Goal: Transaction & Acquisition: Book appointment/travel/reservation

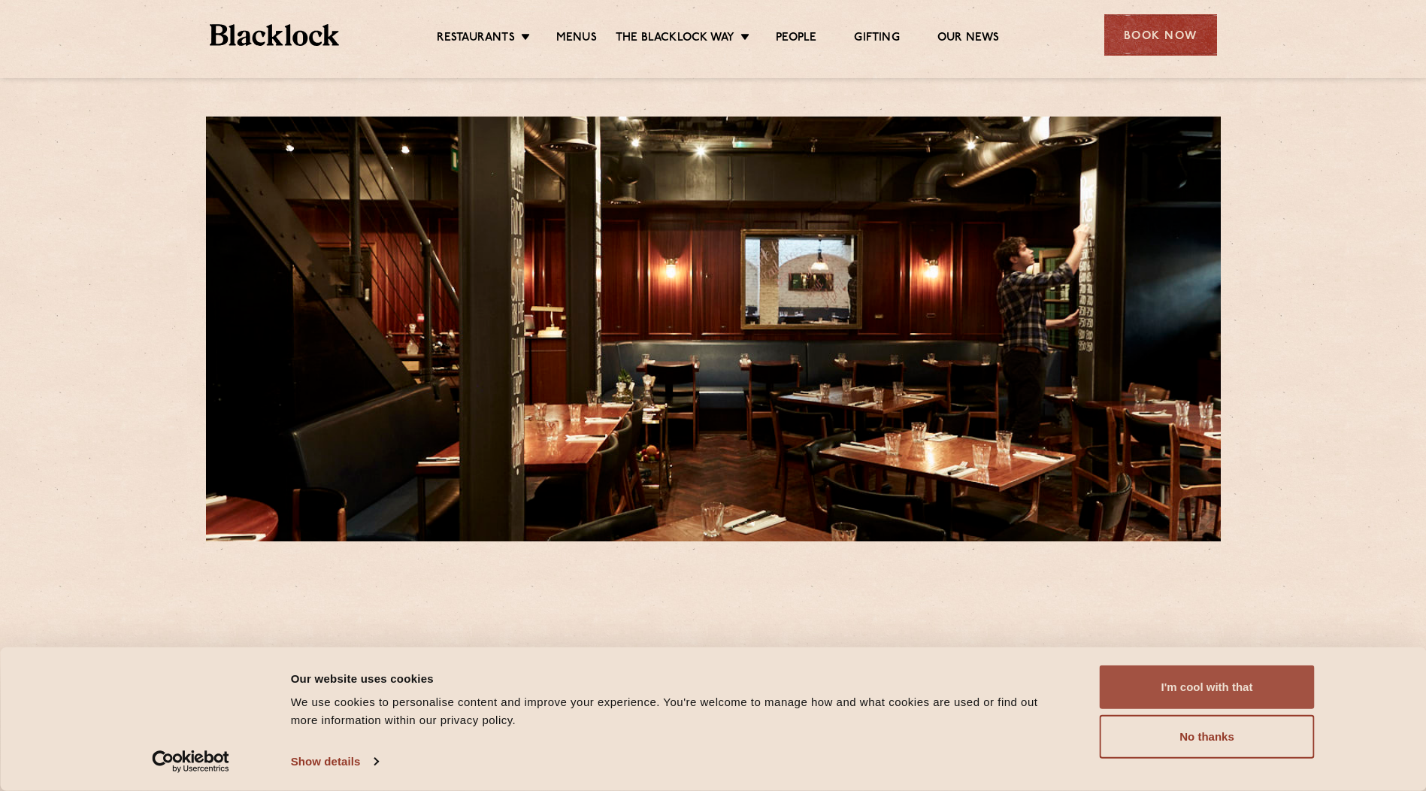
click at [1221, 689] on button "I'm cool with that" at bounding box center [1207, 687] width 215 height 44
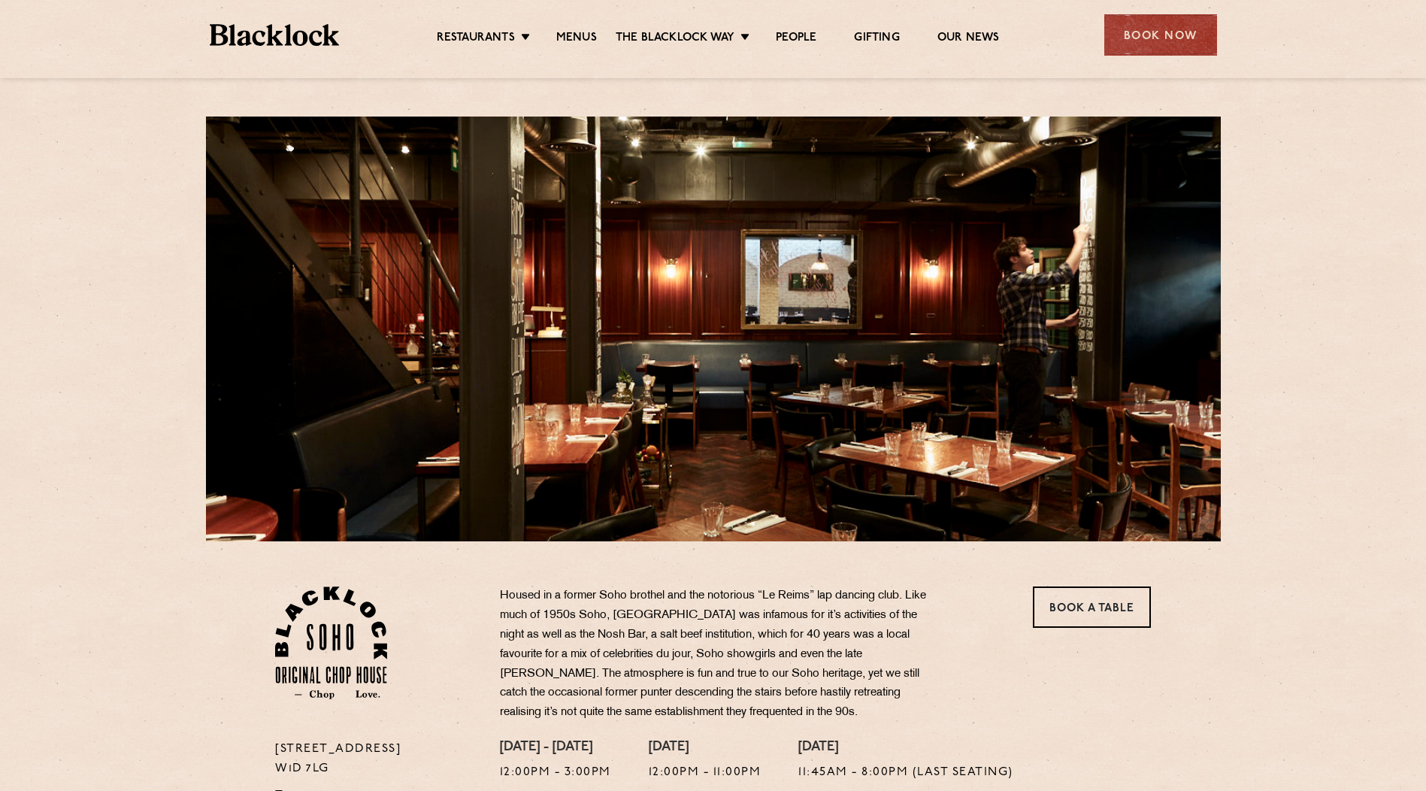
scroll to position [150, 0]
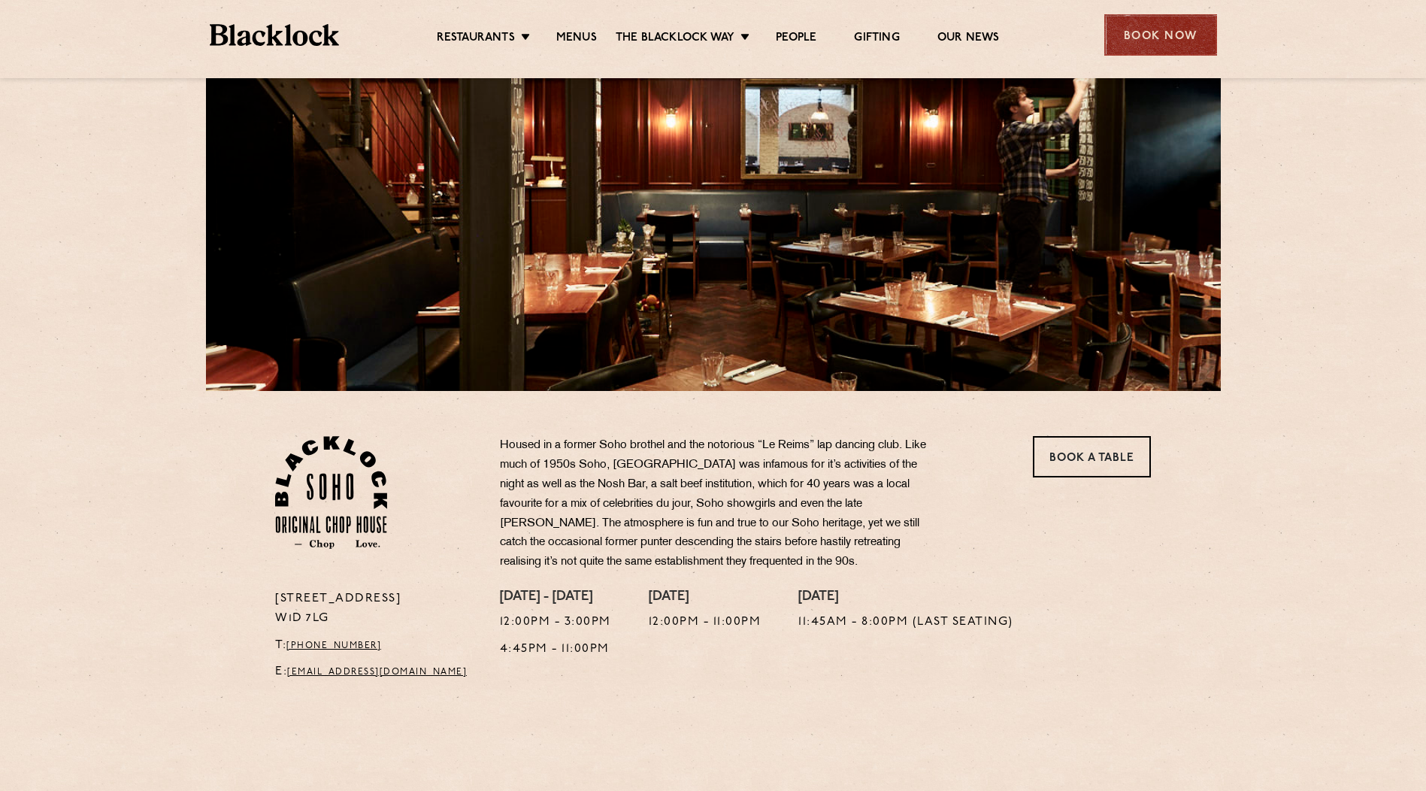
click at [1160, 35] on div "Book Now" at bounding box center [1161, 34] width 113 height 41
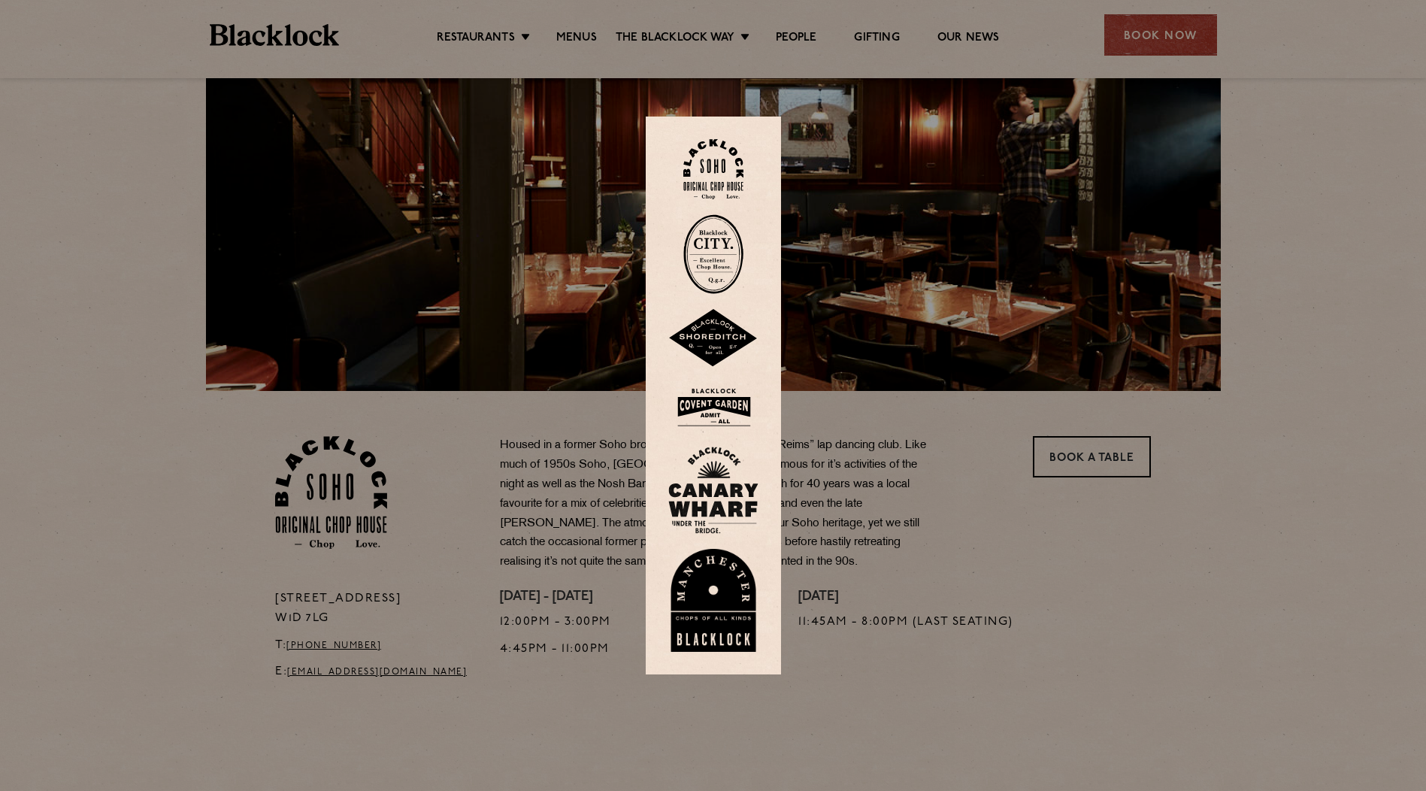
click at [958, 517] on div at bounding box center [713, 395] width 1426 height 791
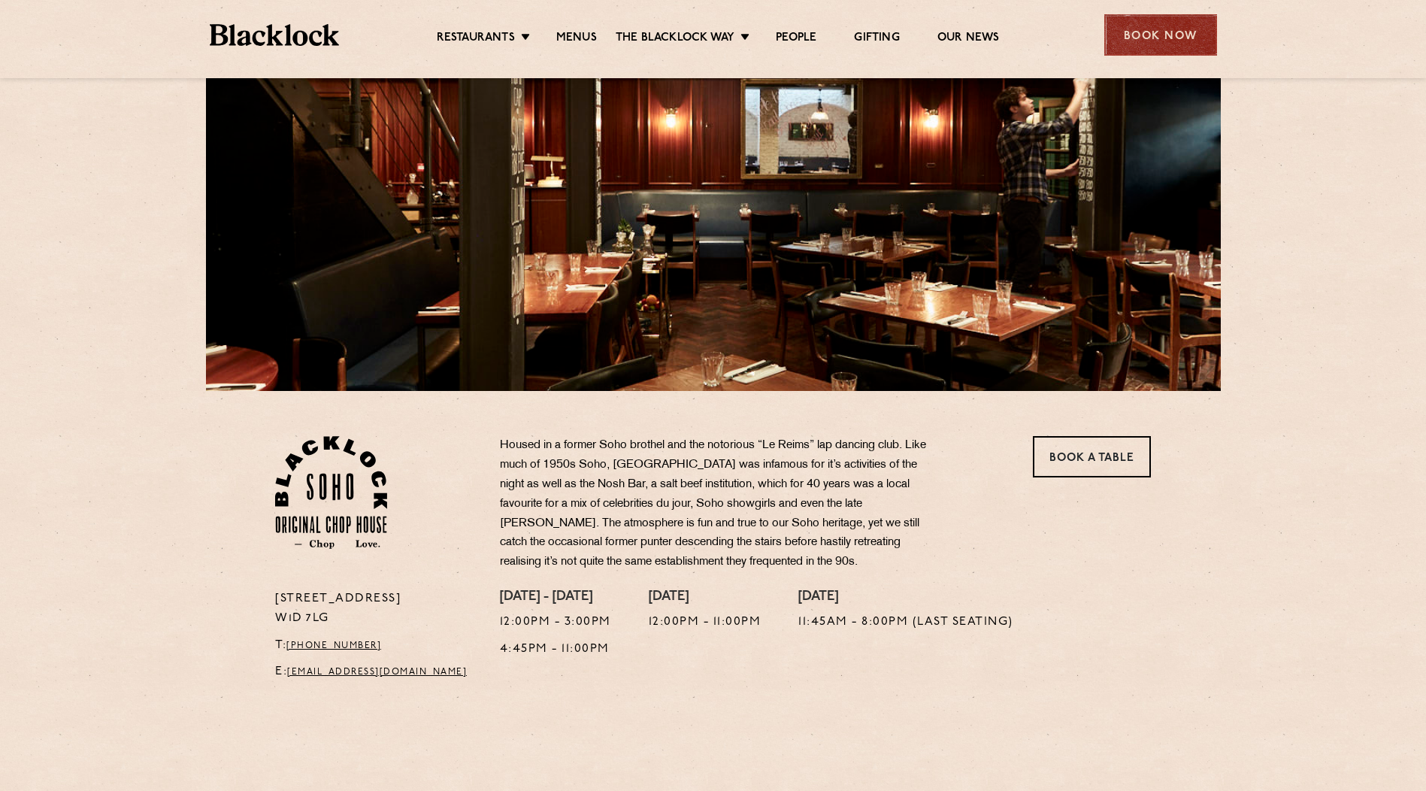
click at [1163, 29] on div "Book Now" at bounding box center [1161, 34] width 113 height 41
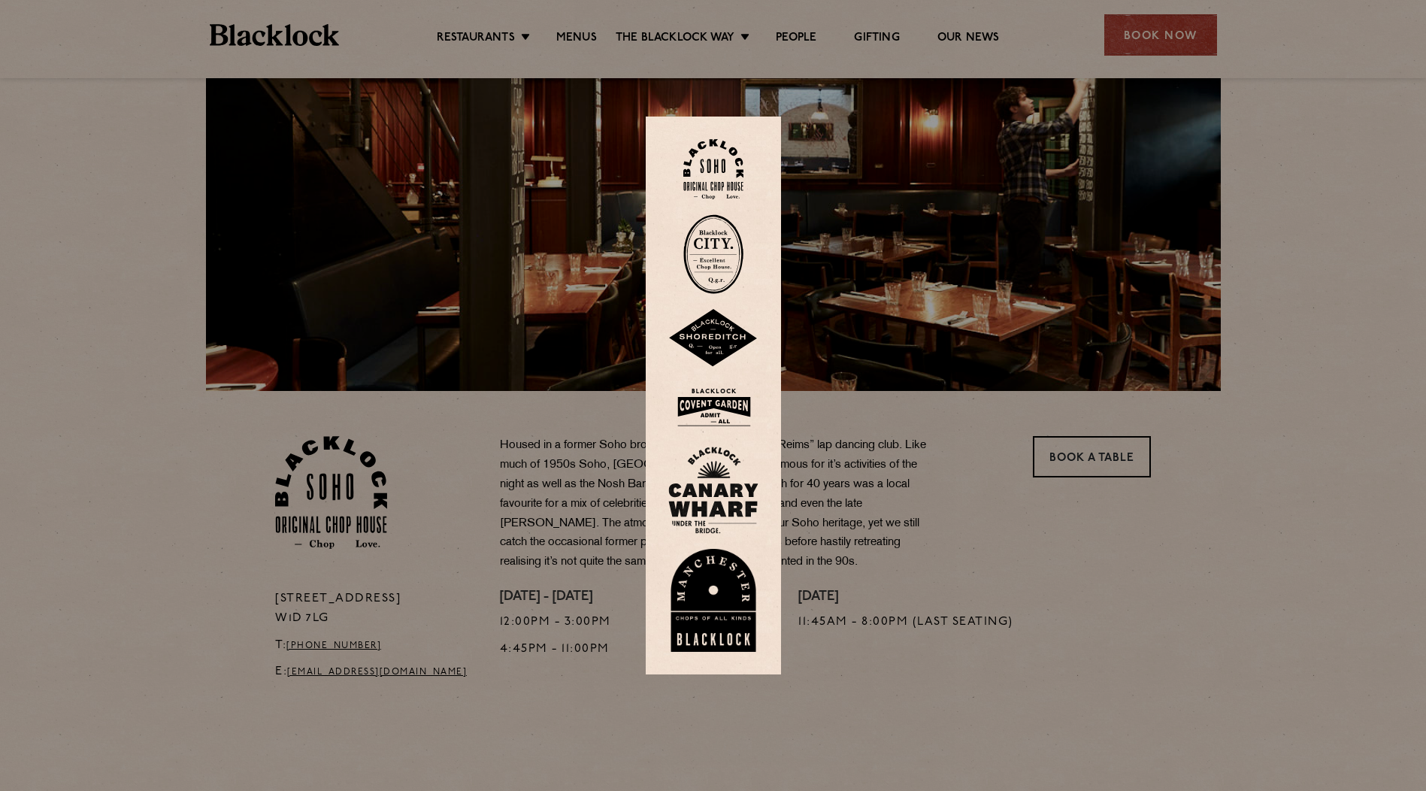
click at [711, 156] on img at bounding box center [714, 169] width 60 height 61
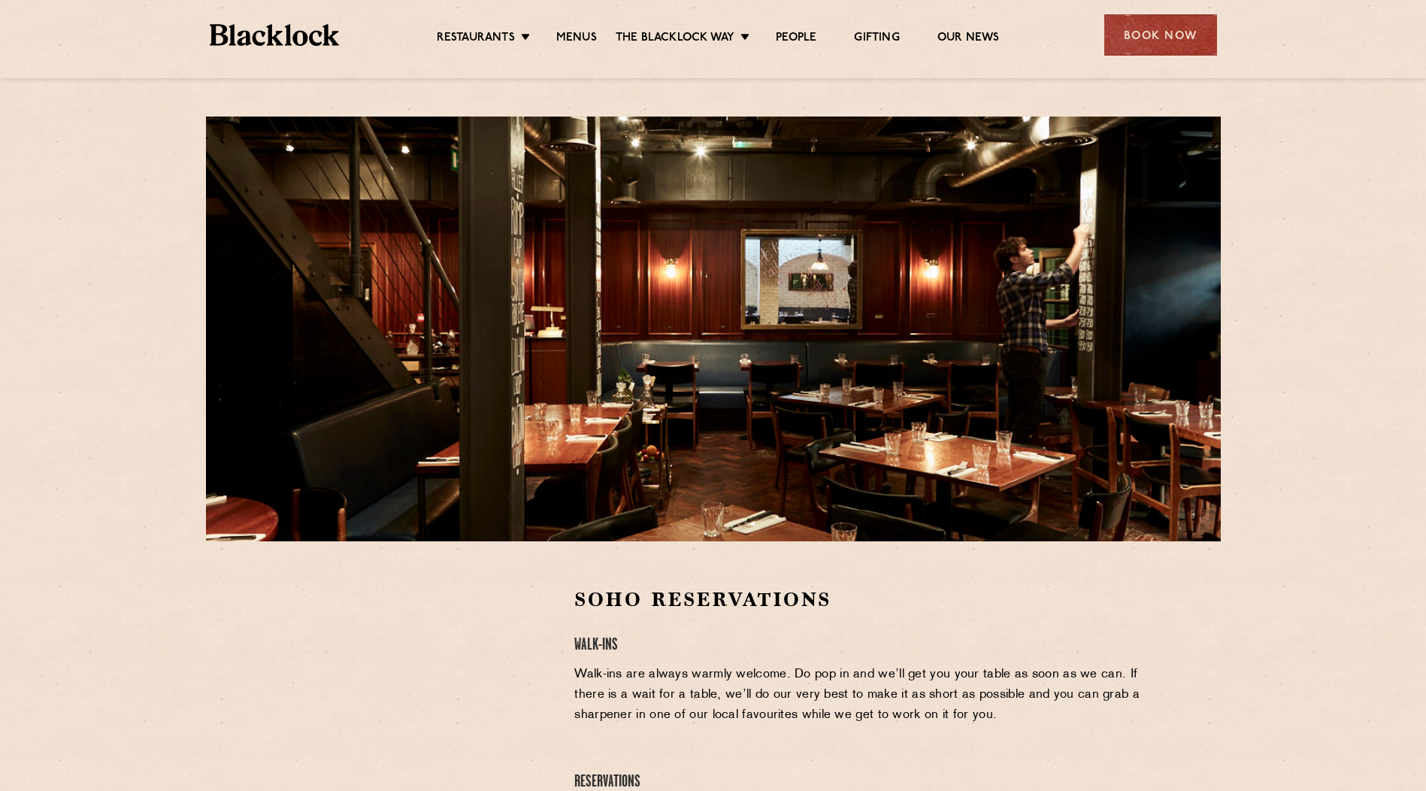
scroll to position [226, 0]
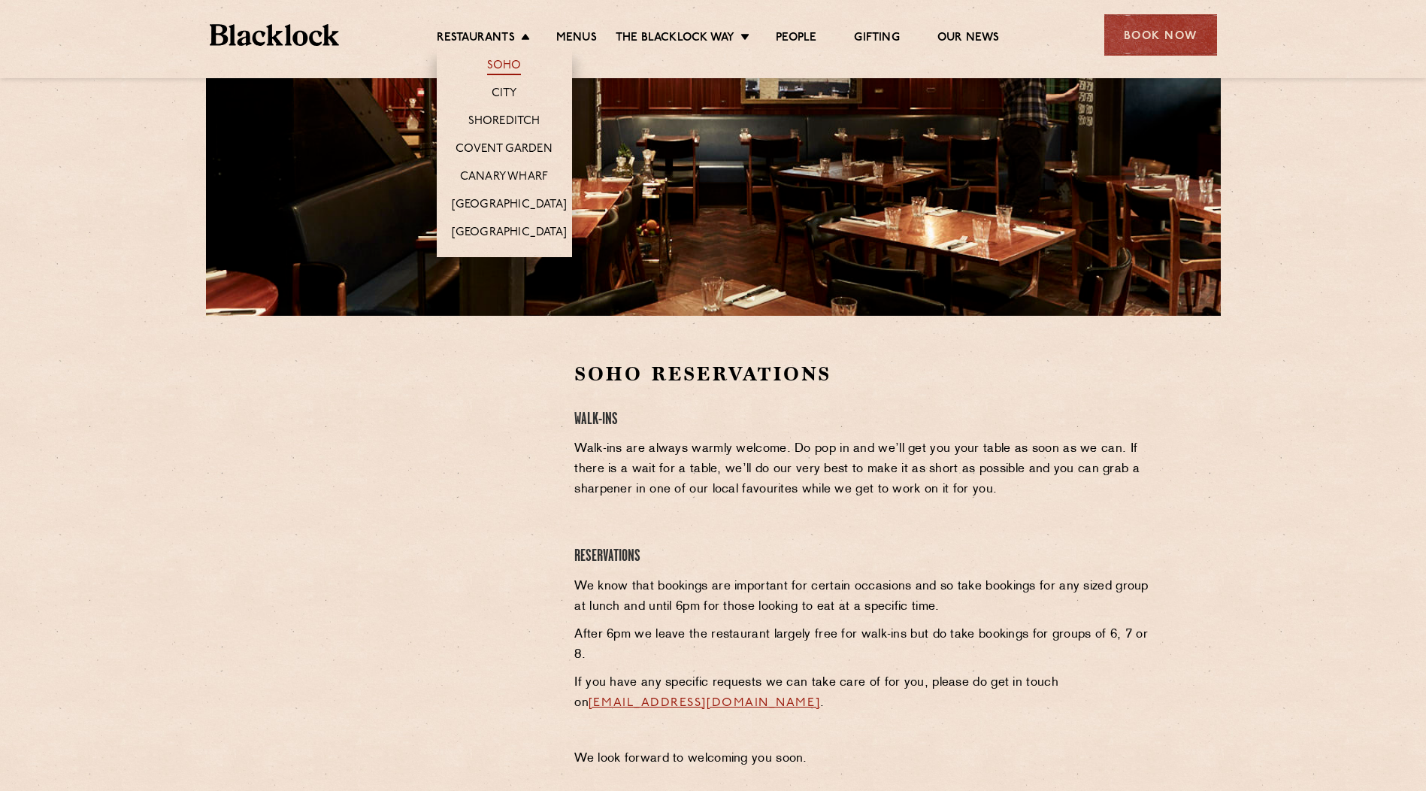
click at [508, 66] on link "Soho" at bounding box center [504, 67] width 35 height 17
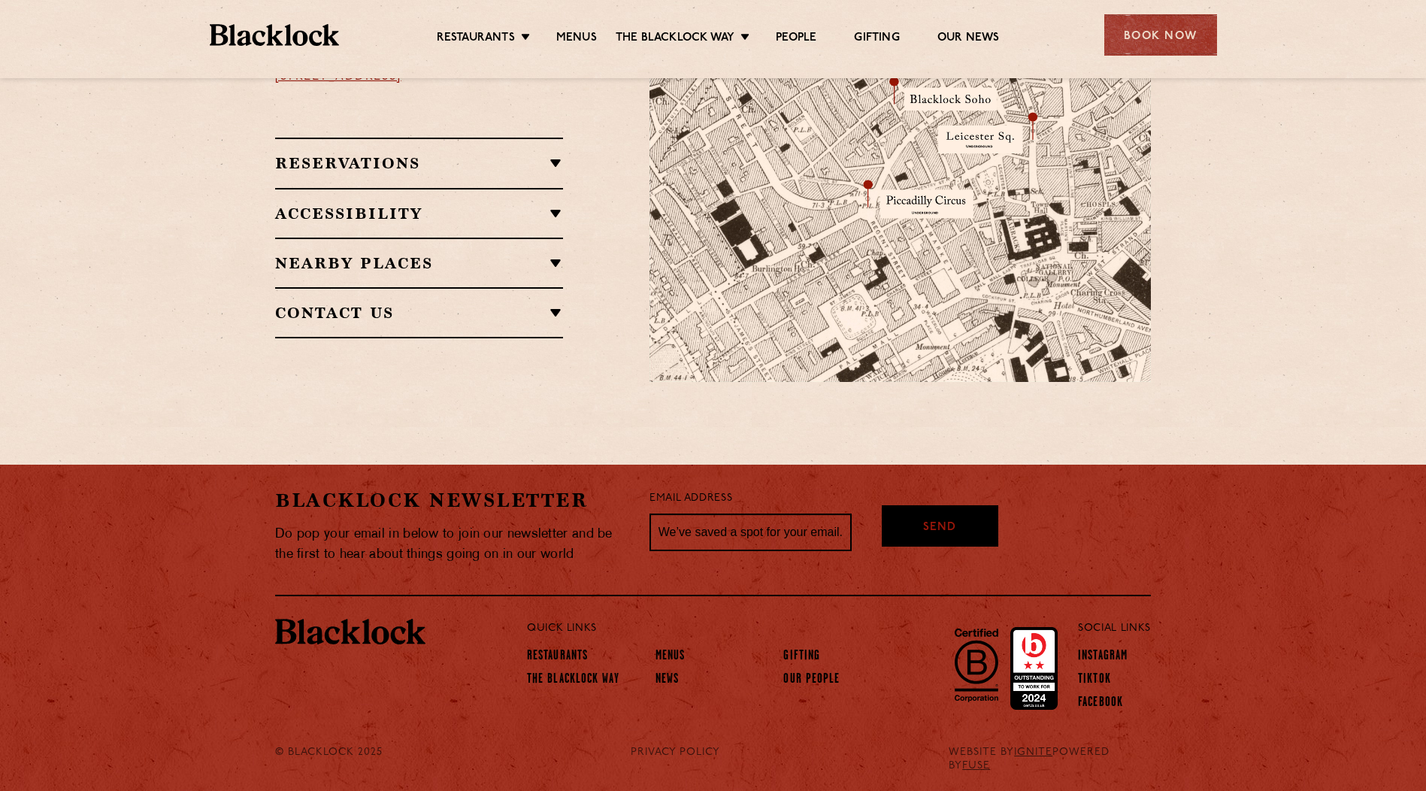
scroll to position [805, 0]
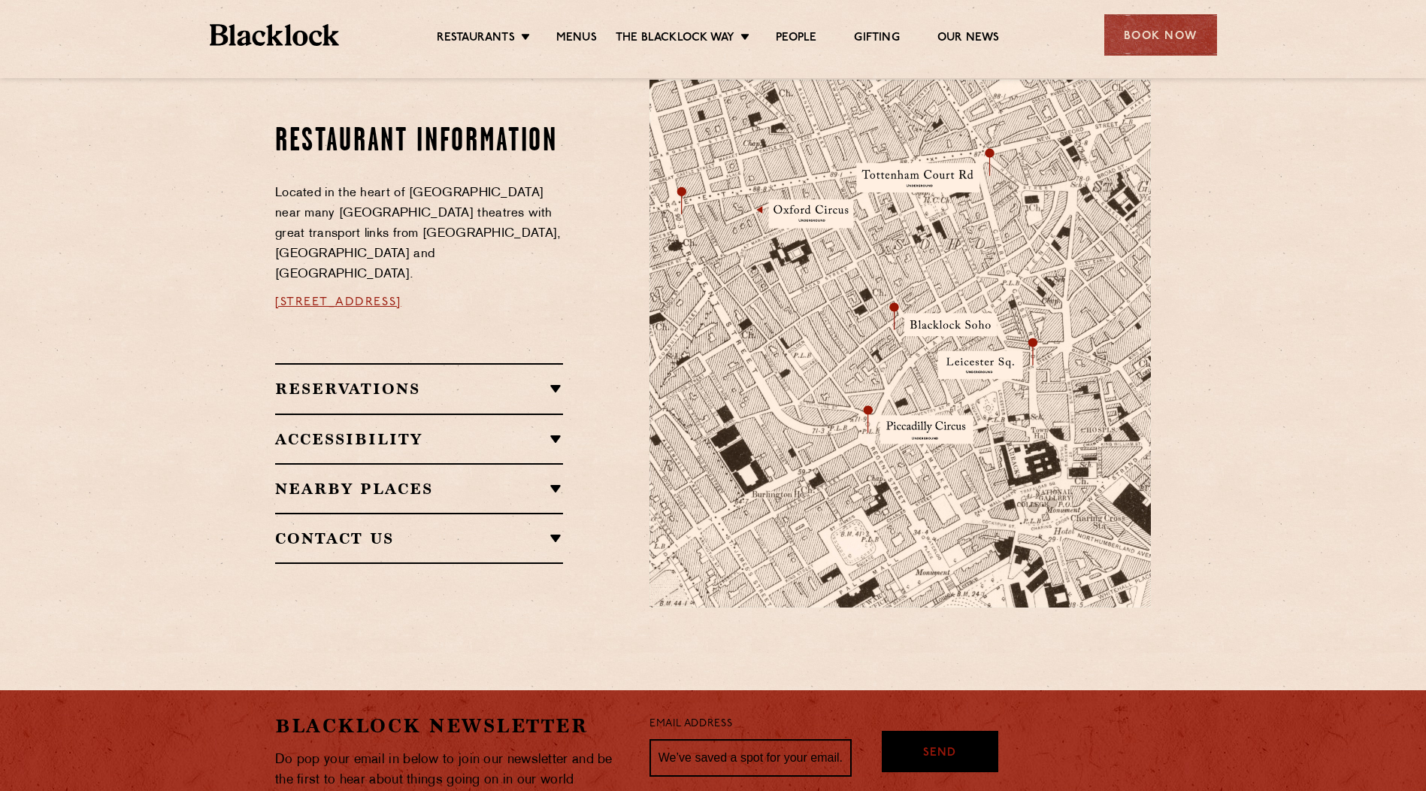
click at [460, 380] on h2 "Reservations" at bounding box center [419, 389] width 288 height 18
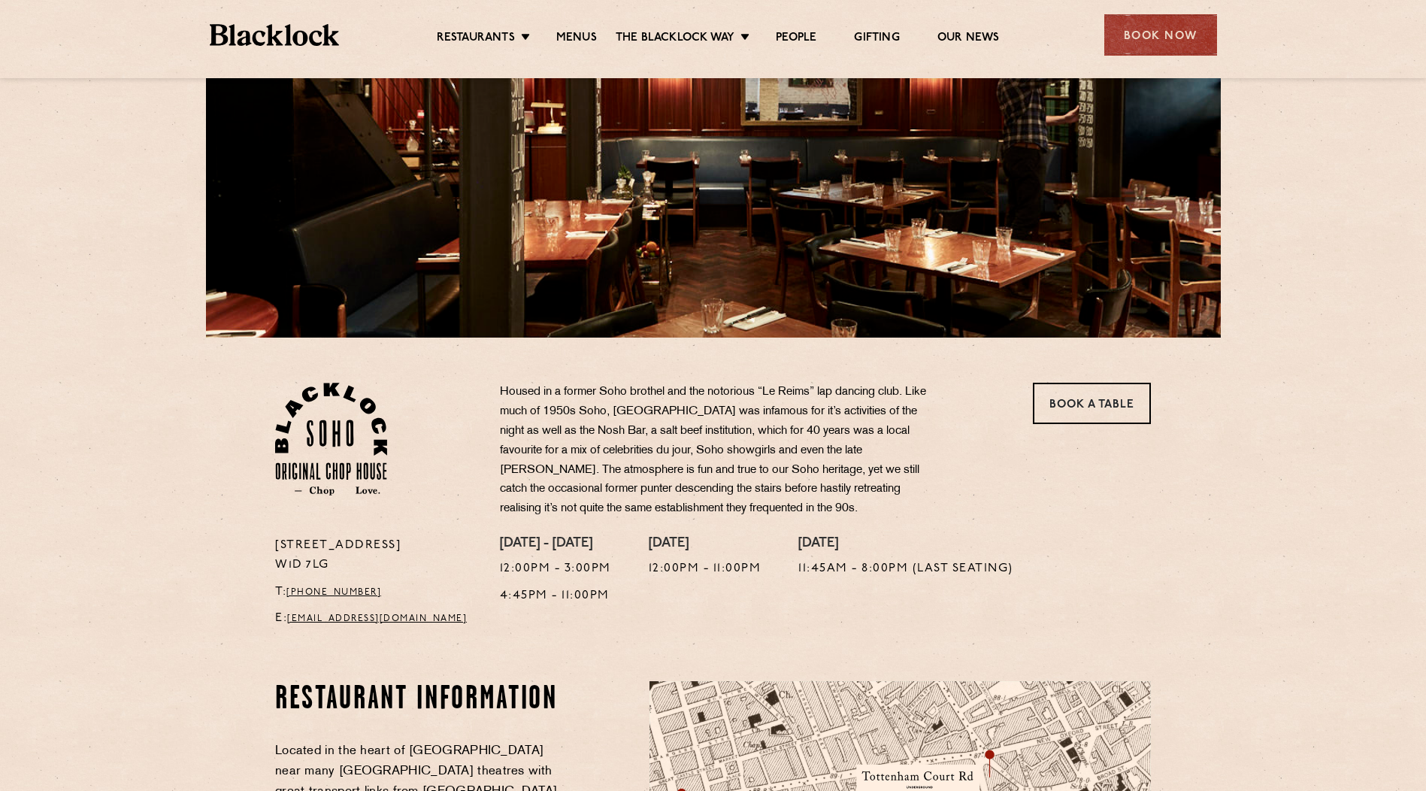
scroll to position [53, 0]
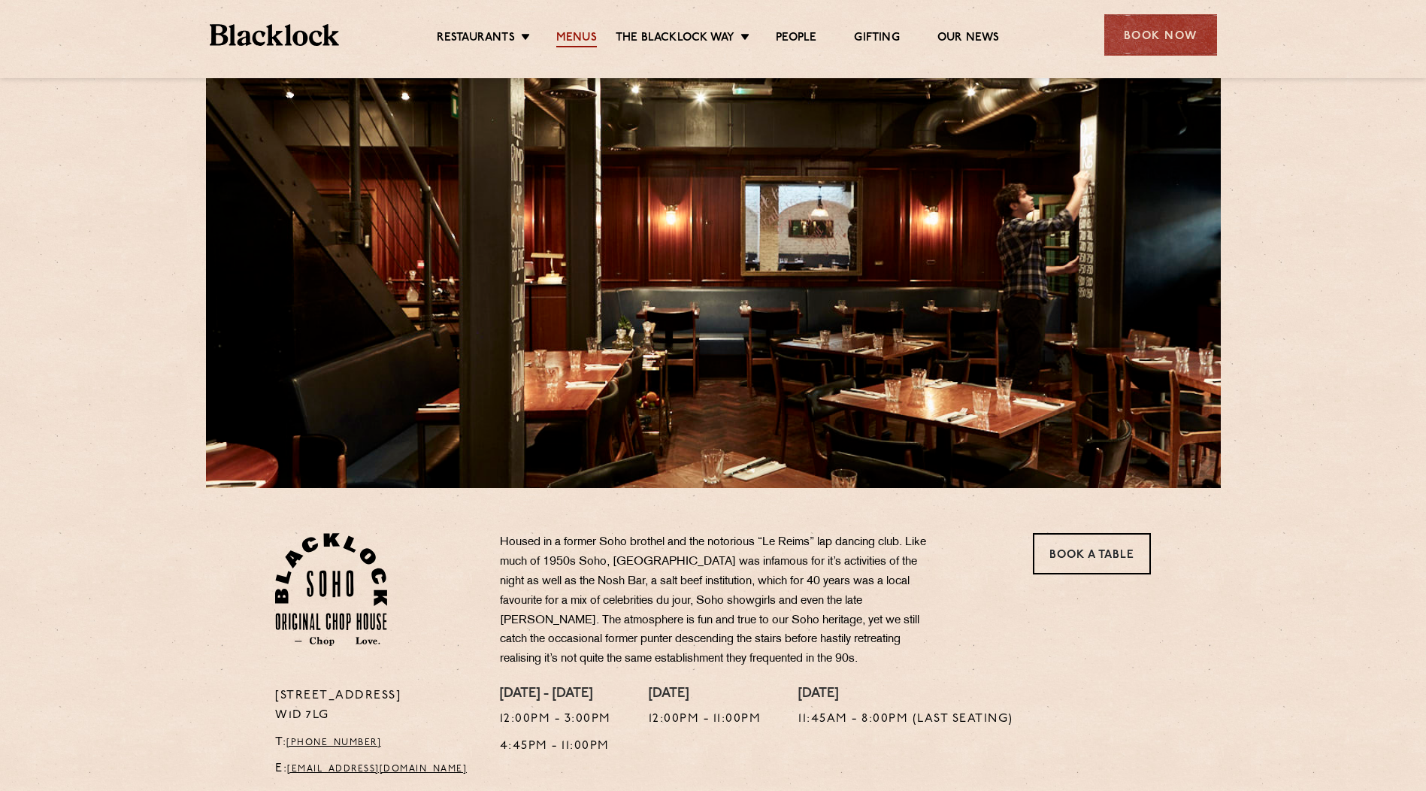
click at [575, 34] on link "Menus" at bounding box center [576, 39] width 41 height 17
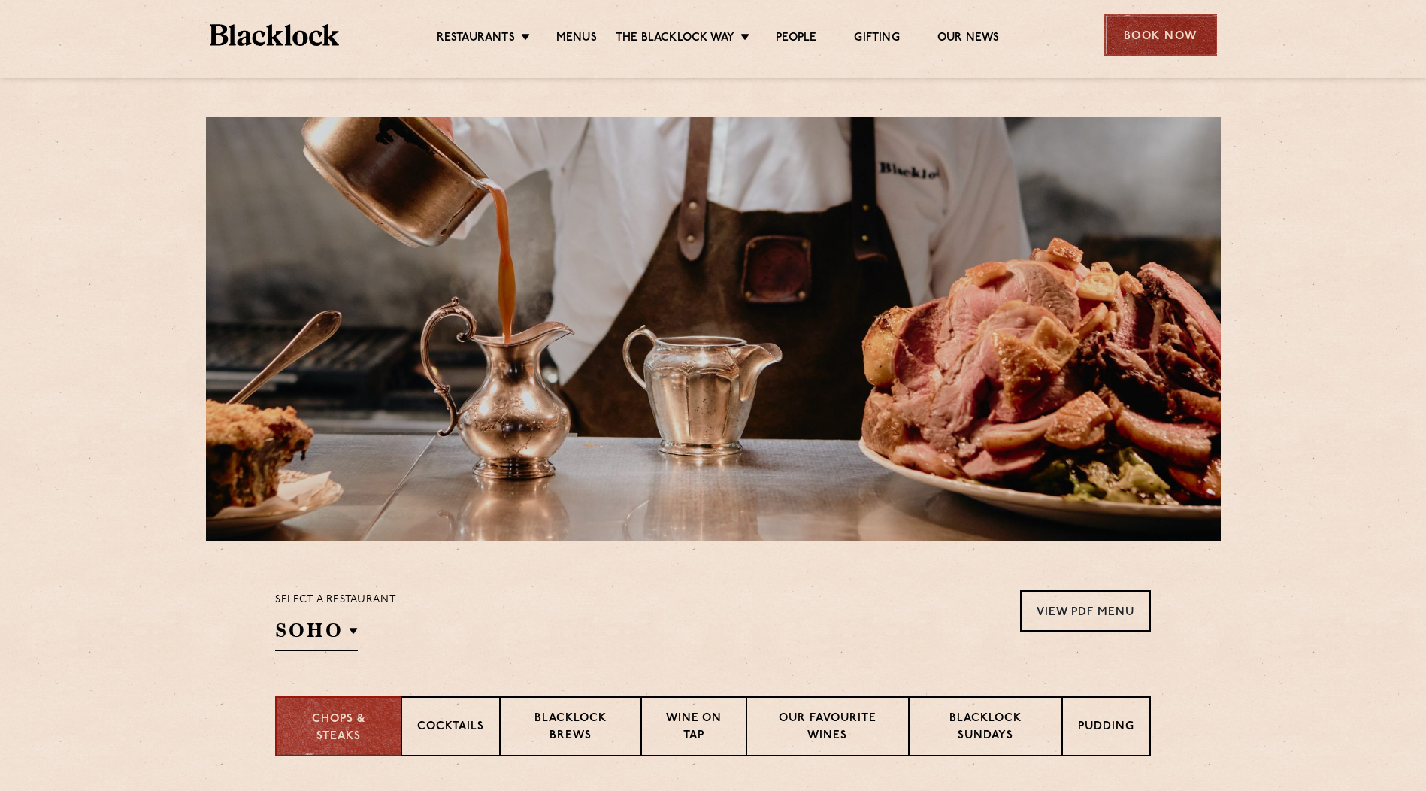
click at [1157, 38] on div "Book Now" at bounding box center [1161, 34] width 113 height 41
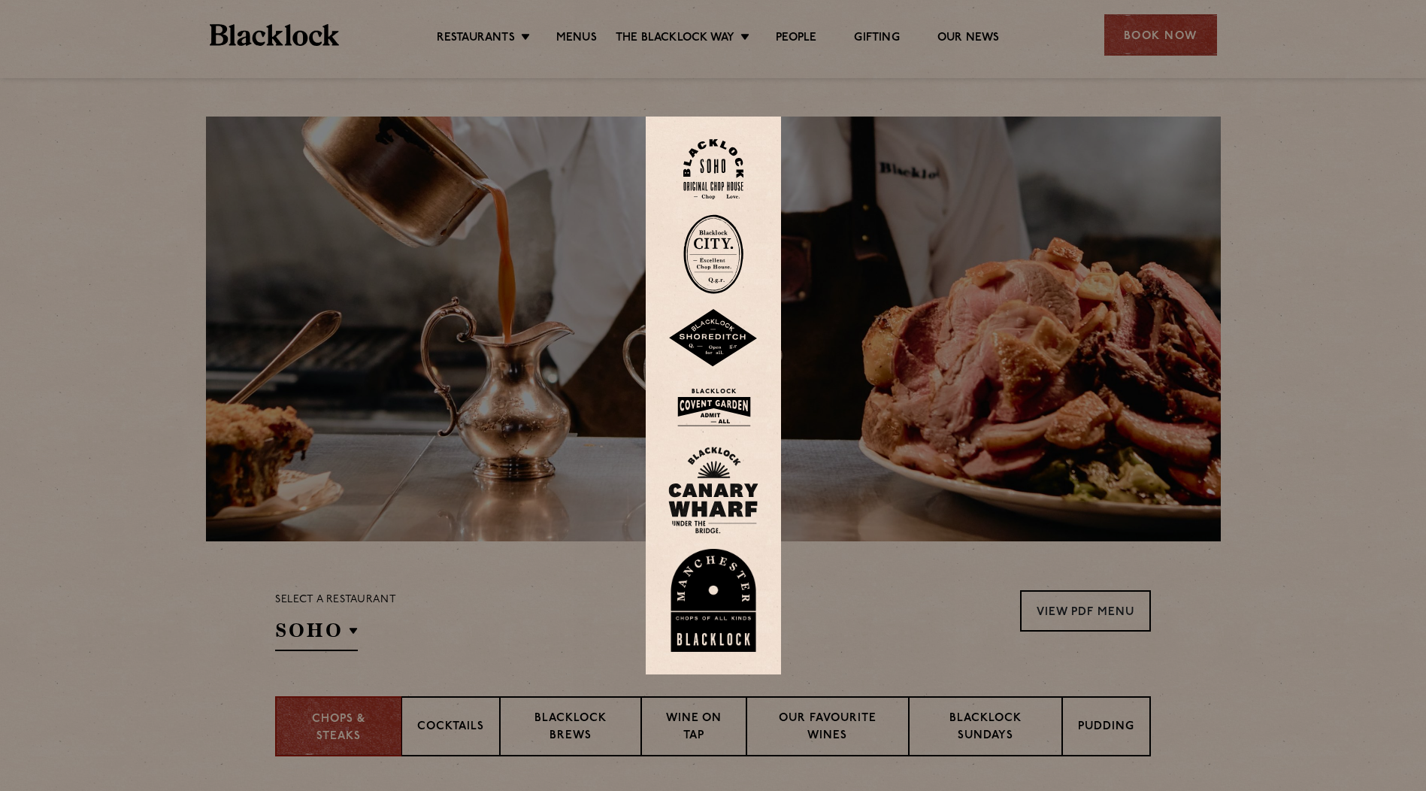
click at [718, 158] on img at bounding box center [714, 169] width 60 height 61
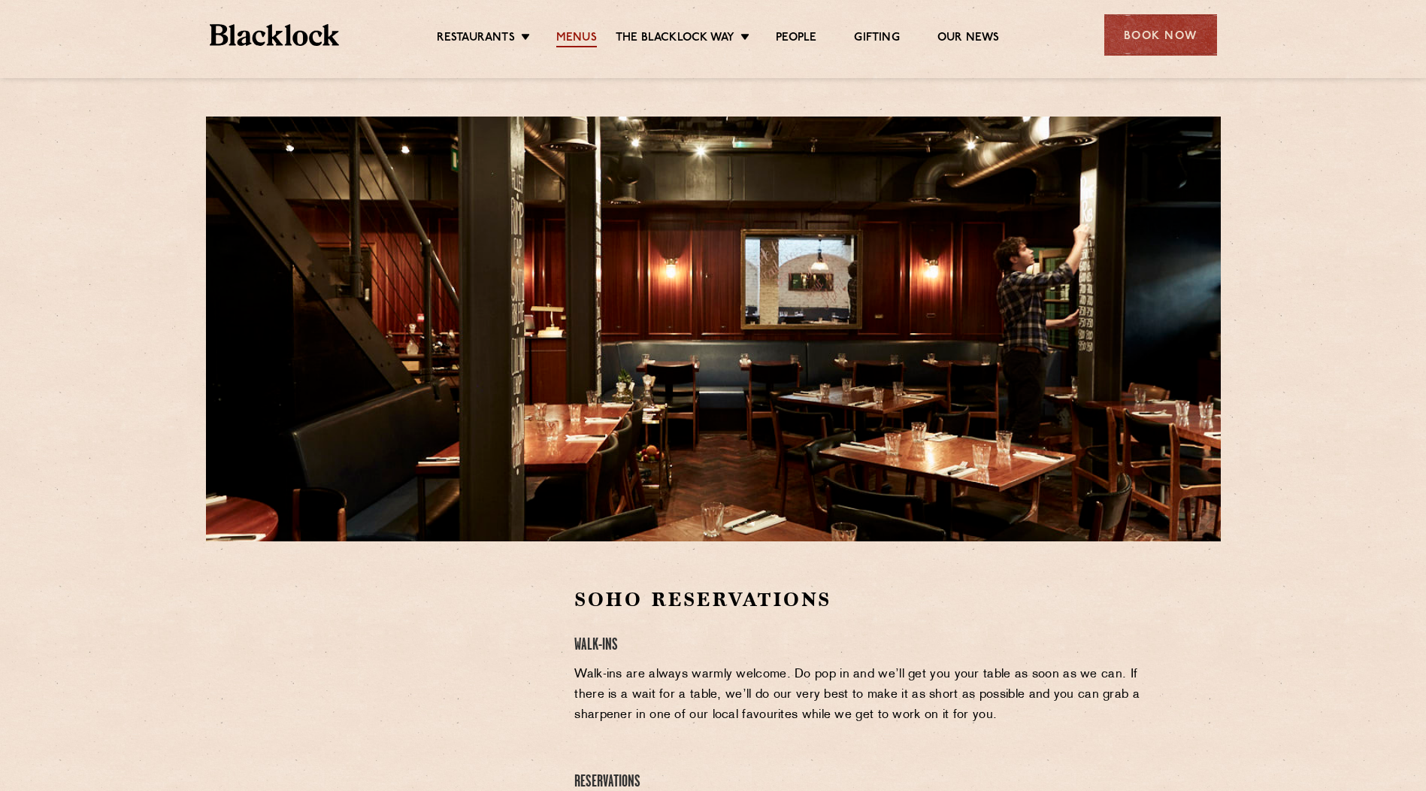
click at [585, 41] on link "Menus" at bounding box center [576, 39] width 41 height 17
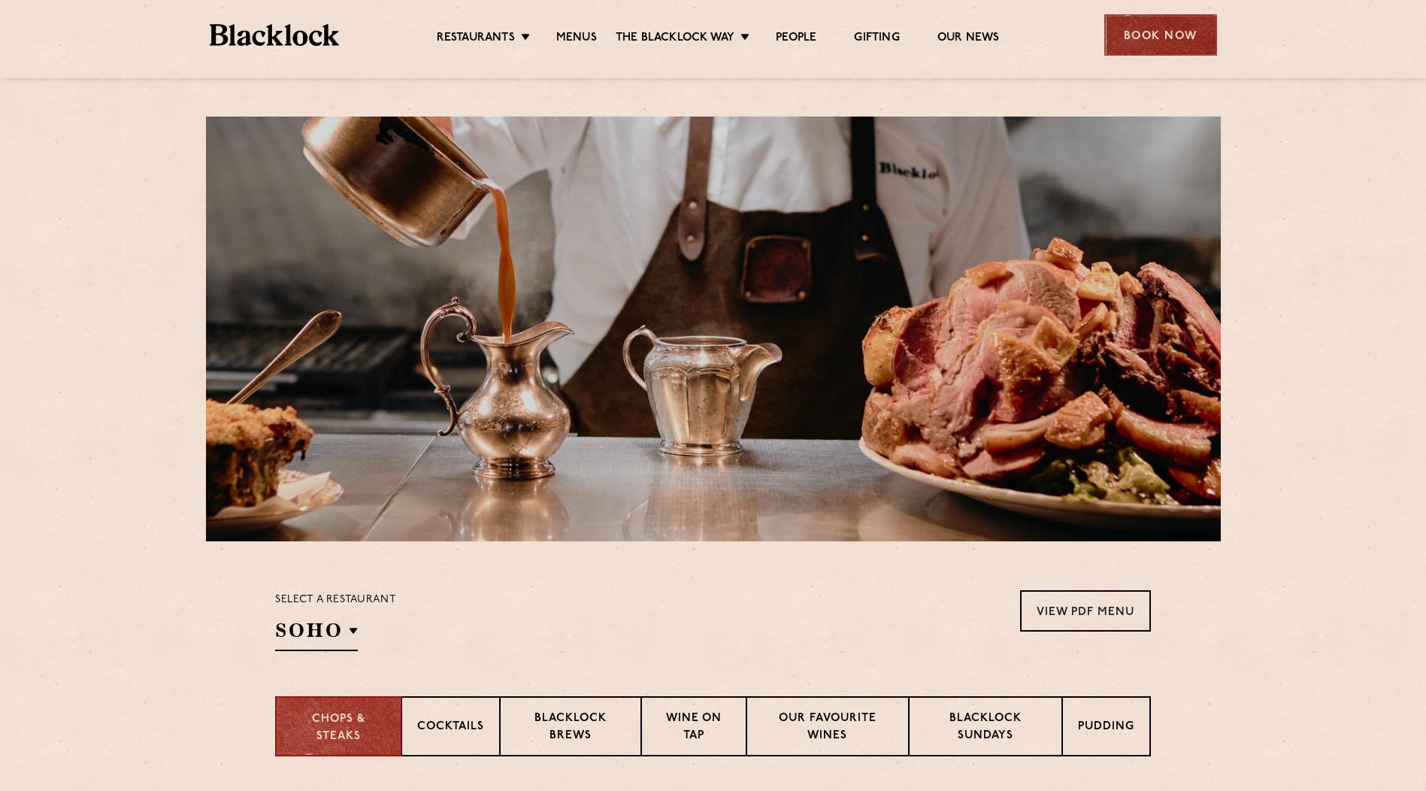
click at [1135, 34] on div "Book Now" at bounding box center [1161, 34] width 113 height 41
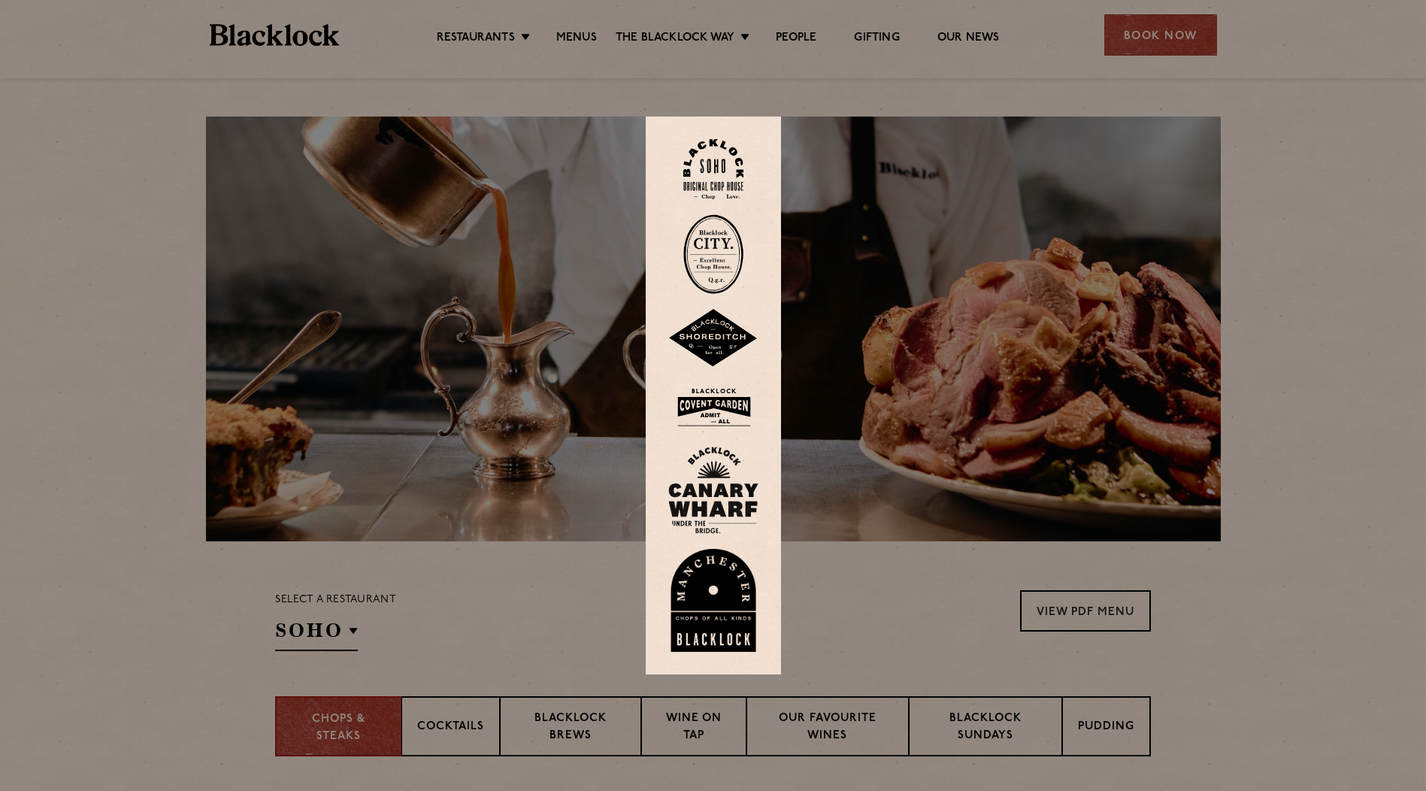
click at [708, 170] on img at bounding box center [714, 169] width 60 height 61
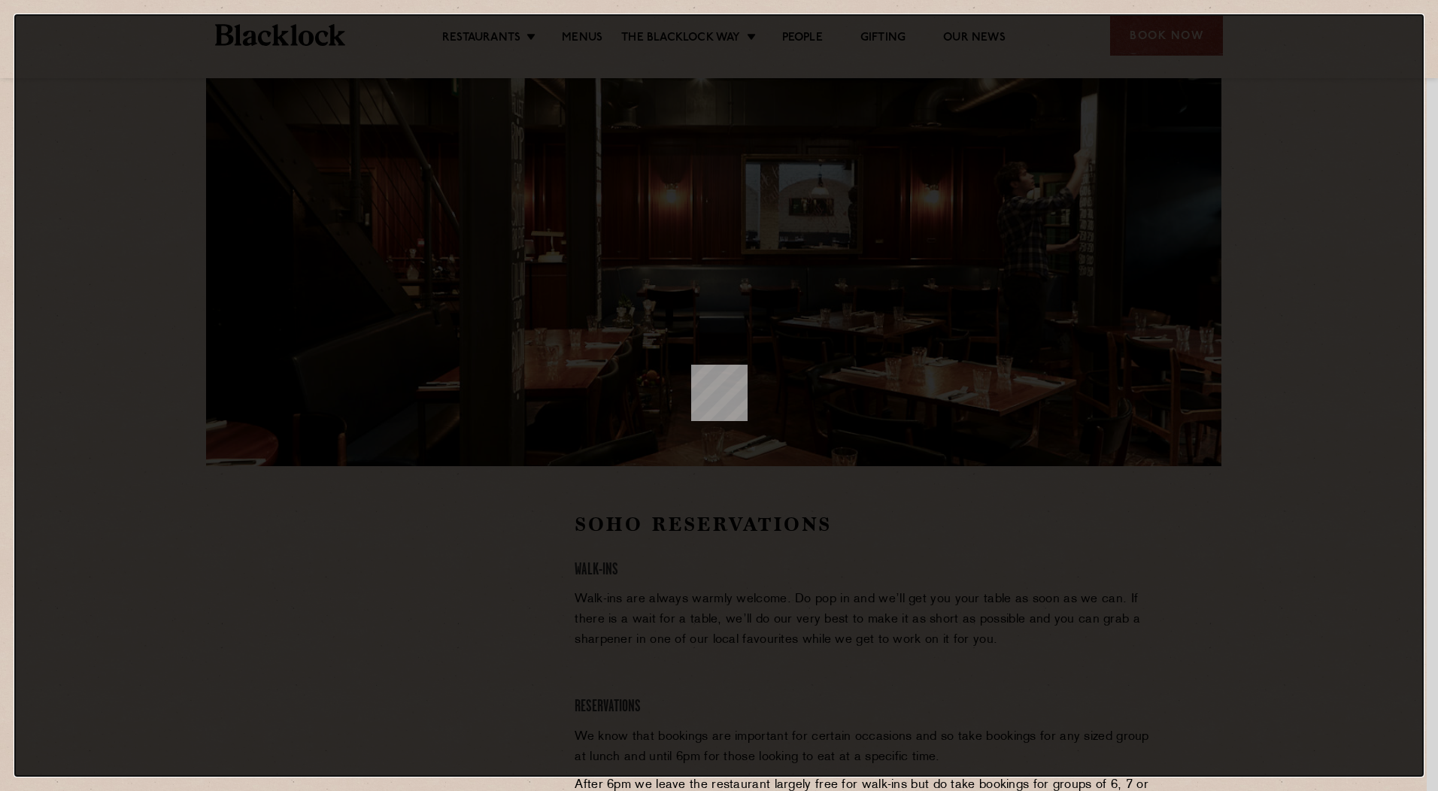
click at [720, 353] on dialog at bounding box center [718, 395] width 1409 height 763
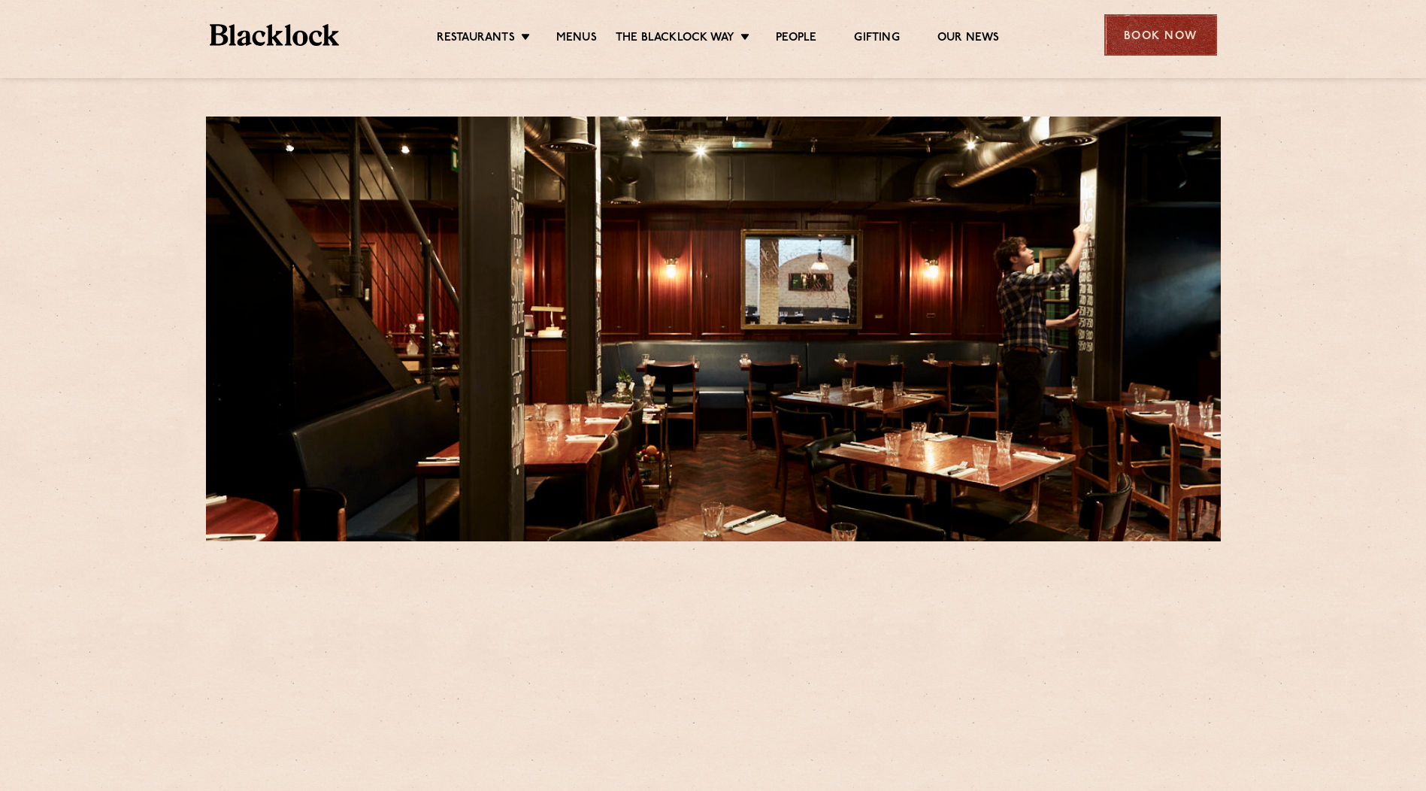
click at [1154, 17] on div "Book Now" at bounding box center [1161, 34] width 113 height 41
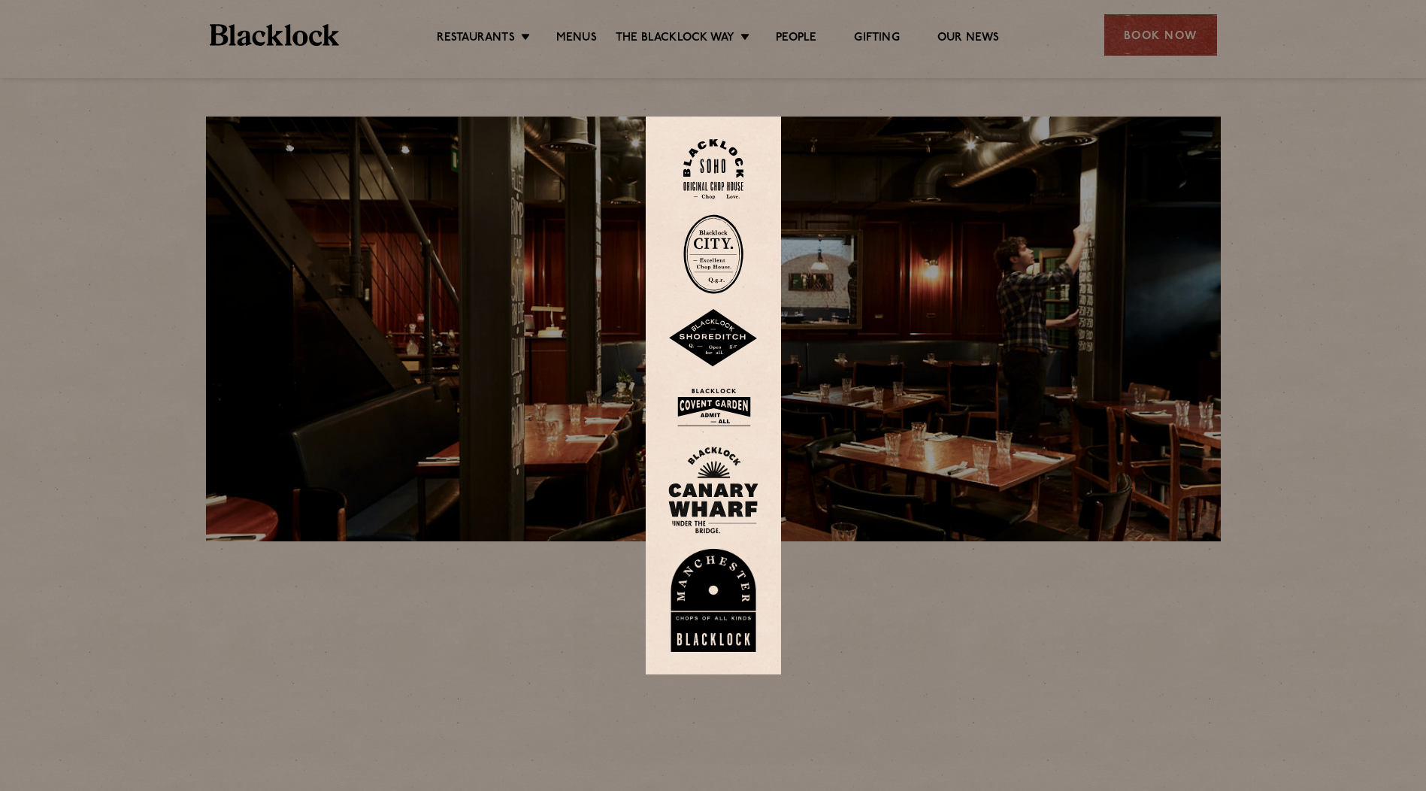
click at [711, 166] on img at bounding box center [714, 169] width 60 height 61
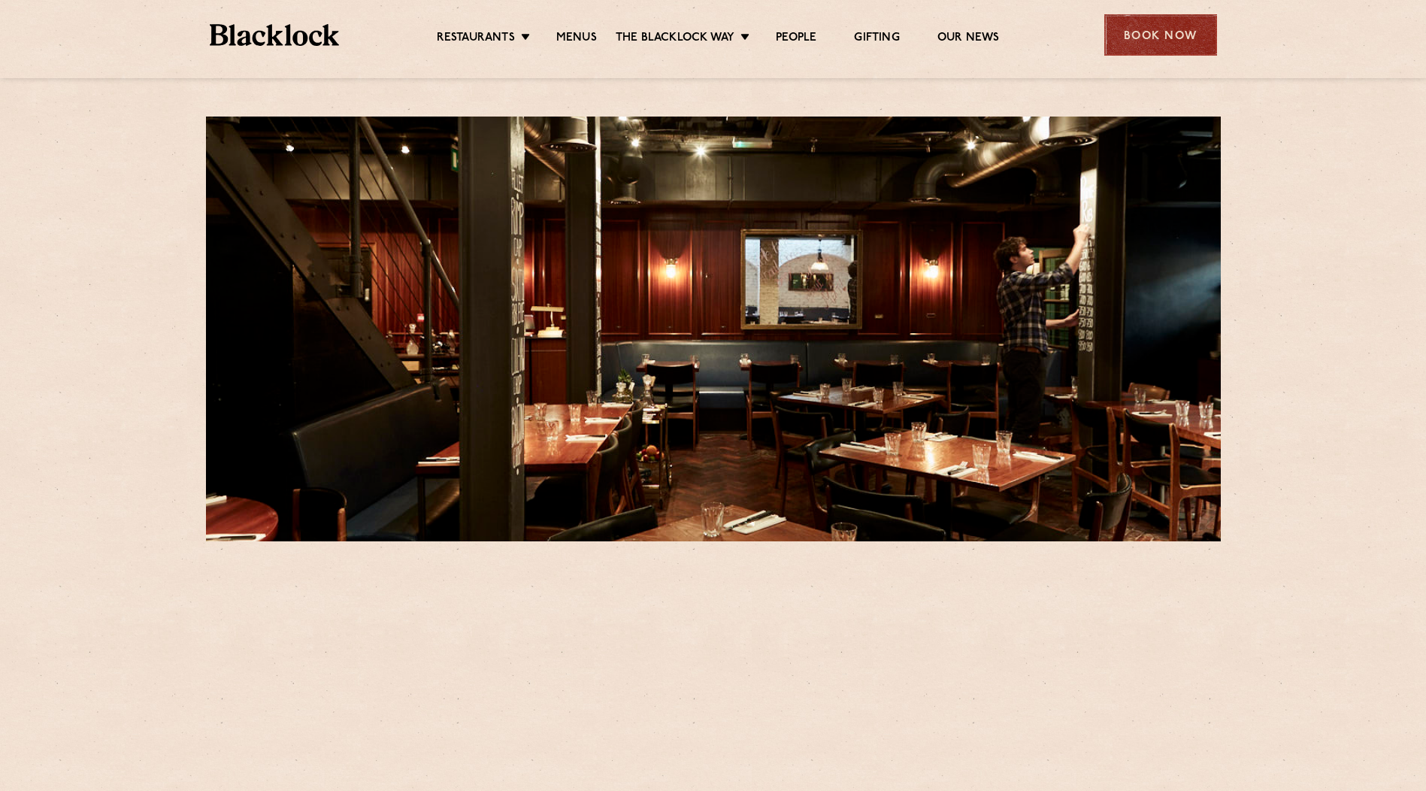
click at [1162, 42] on div "Book Now" at bounding box center [1161, 34] width 113 height 41
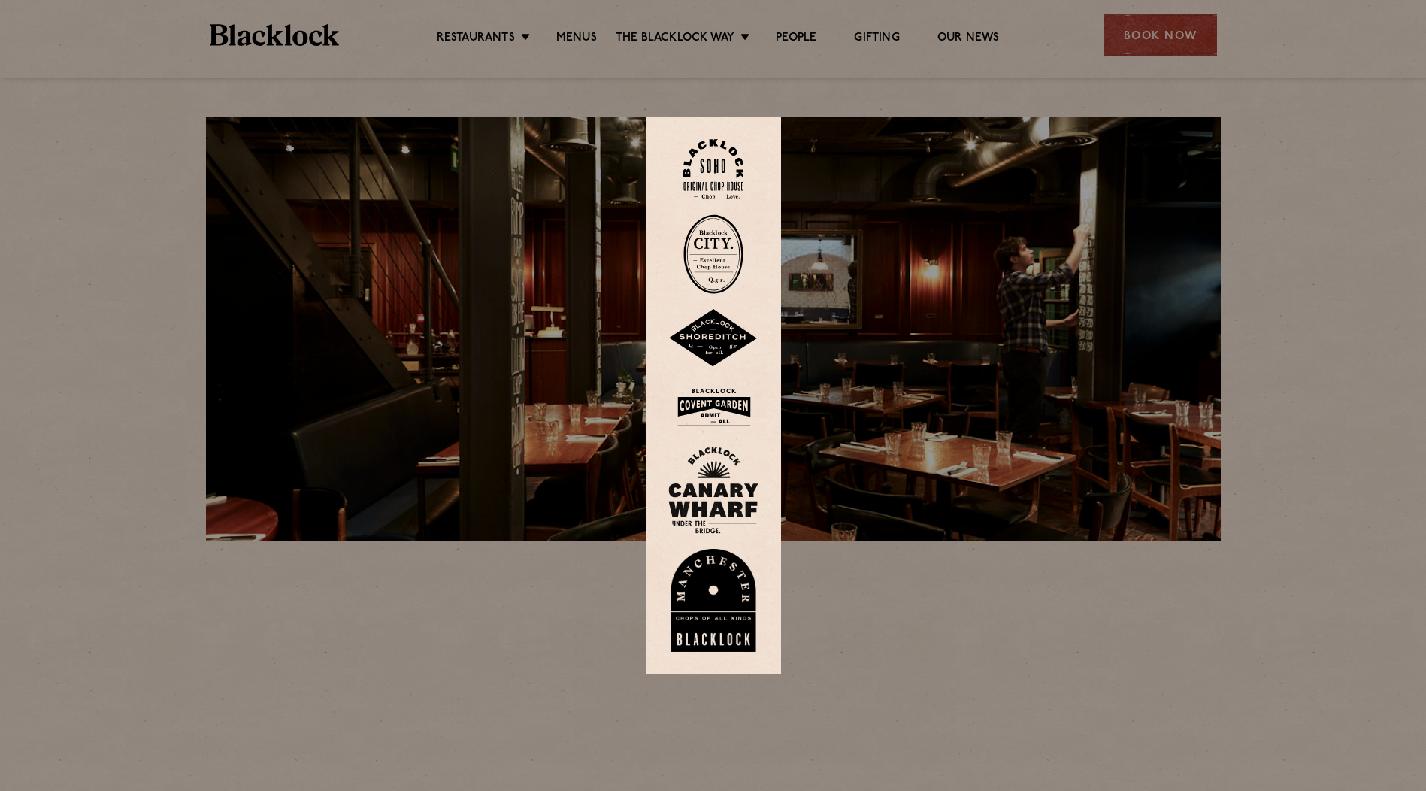
click at [714, 154] on img at bounding box center [714, 169] width 60 height 61
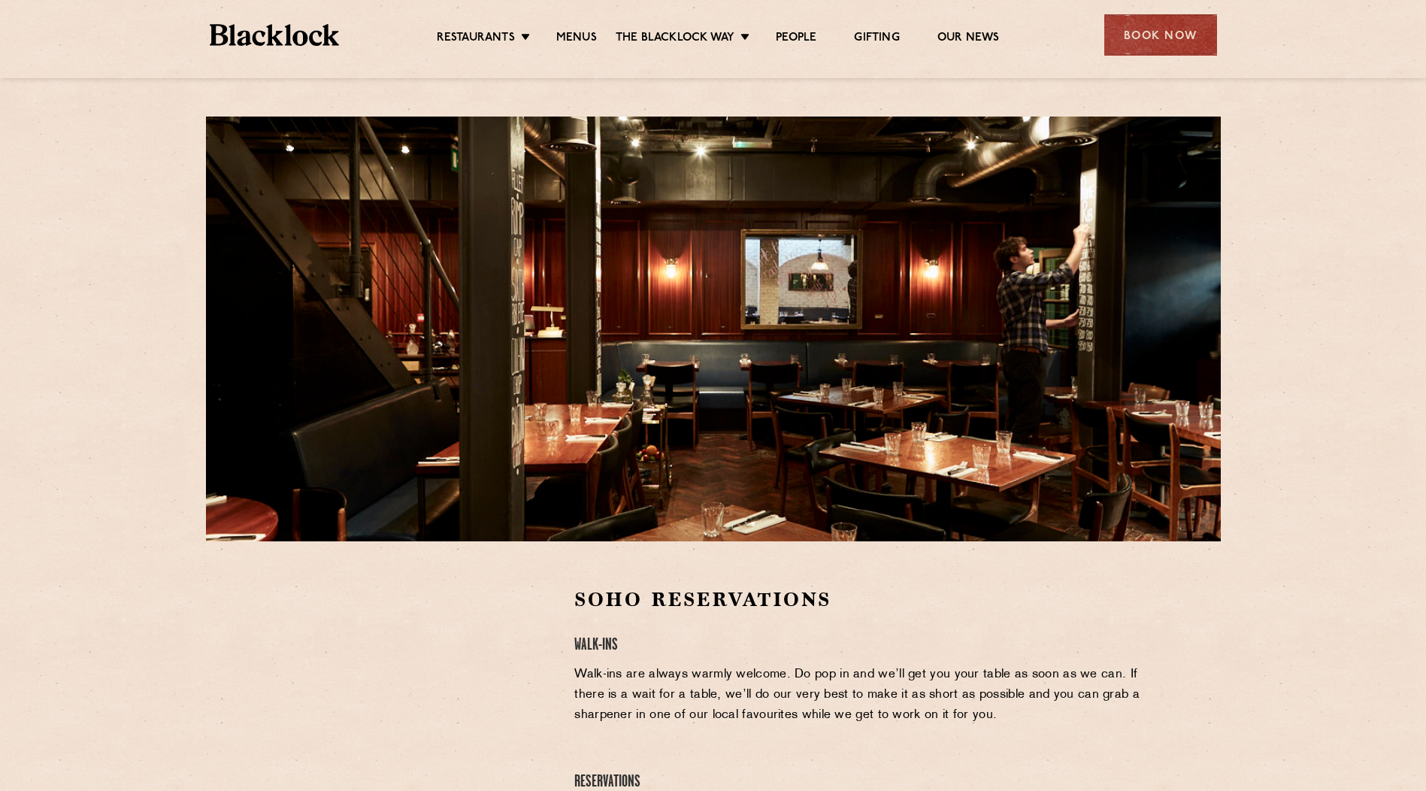
scroll to position [75, 0]
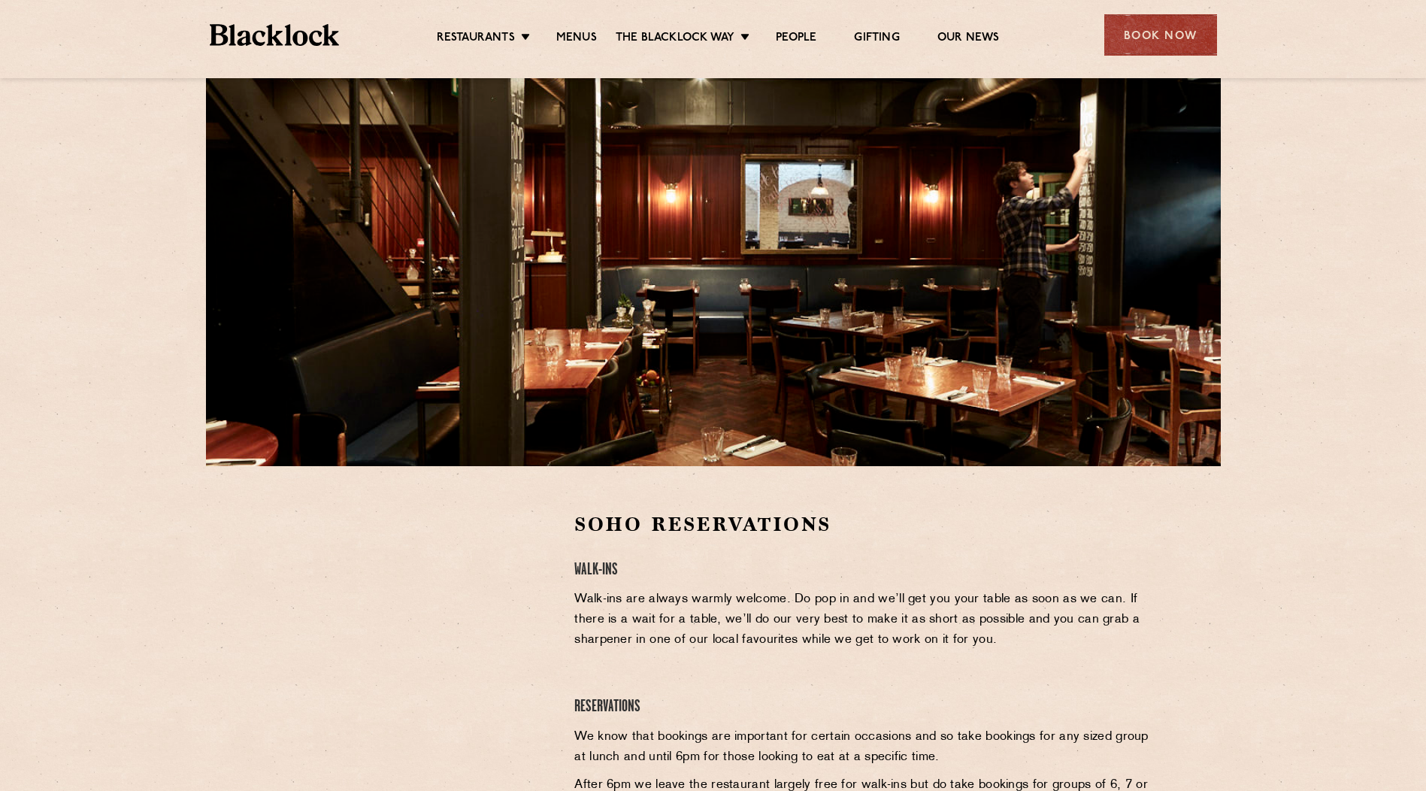
click at [551, 529] on div at bounding box center [413, 624] width 277 height 226
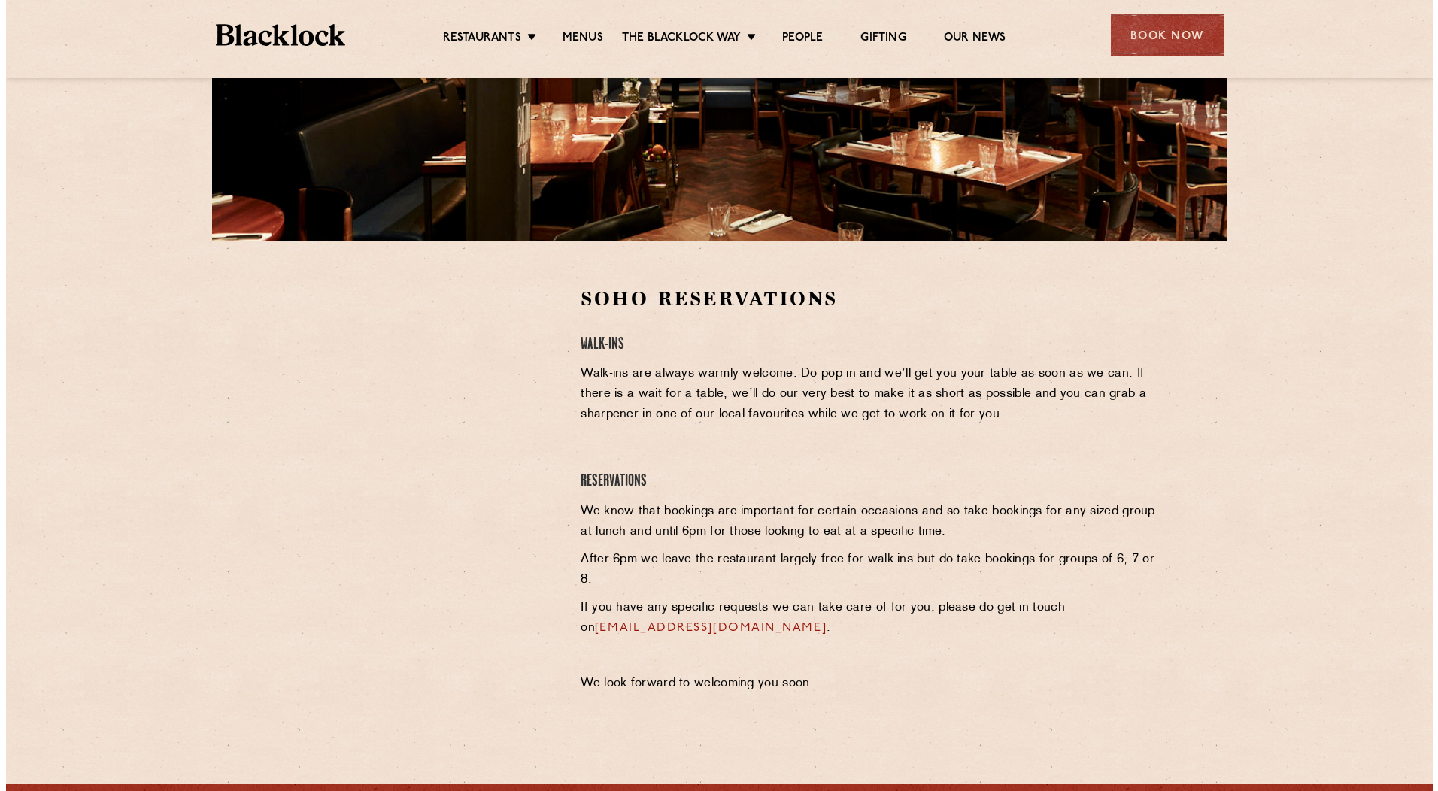
scroll to position [0, 0]
